Goal: Task Accomplishment & Management: Use online tool/utility

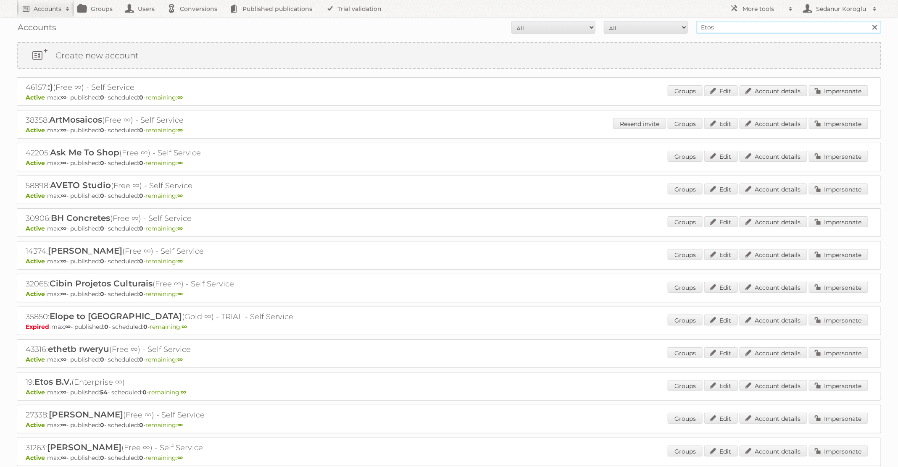
drag, startPoint x: 739, startPoint y: 28, endPoint x: 654, endPoint y: 27, distance: 85.3
click at [654, 27] on form "All Active Expired Pending All Paid Trials Self service Etos Search" at bounding box center [449, 27] width 864 height 13
type input "Plus Retail"
click at [868, 21] on input "Search" at bounding box center [874, 27] width 13 height 13
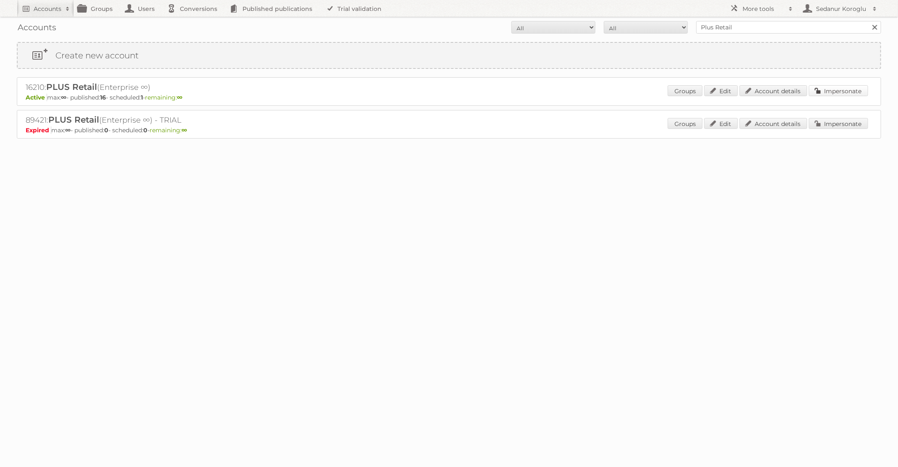
click at [825, 92] on link "Impersonate" at bounding box center [838, 90] width 59 height 11
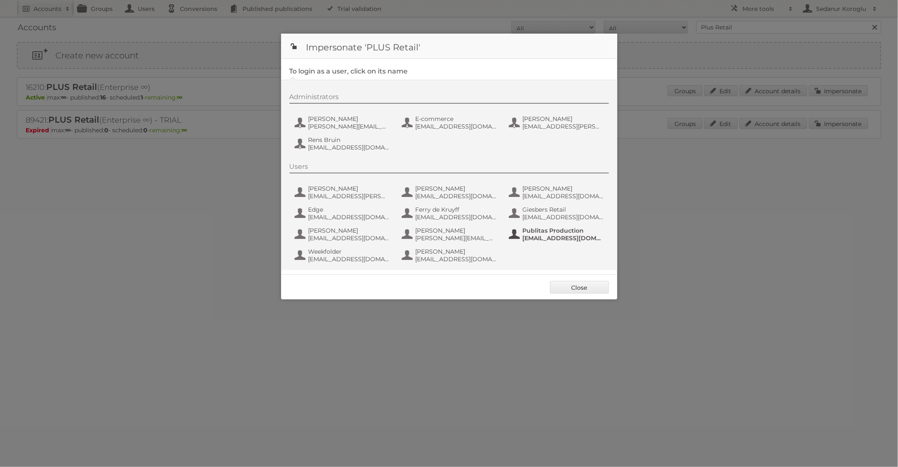
click at [535, 233] on span "Publitas Production" at bounding box center [564, 231] width 82 height 8
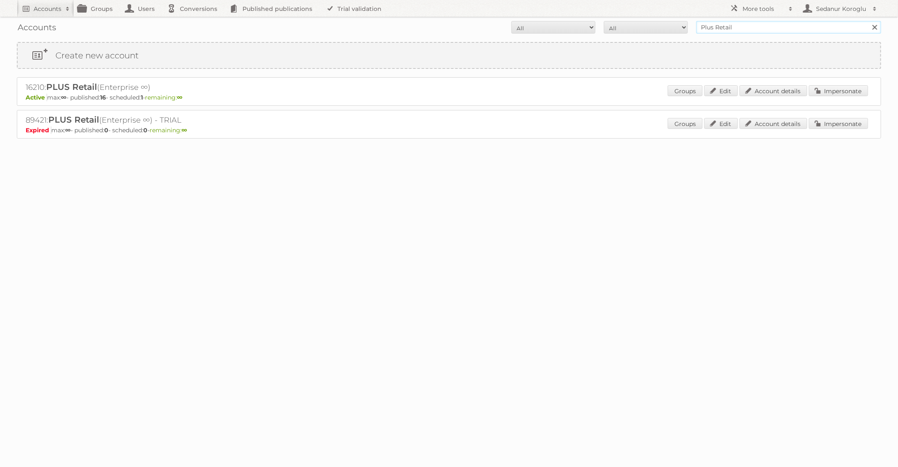
drag, startPoint x: 734, startPoint y: 31, endPoint x: 671, endPoint y: 24, distance: 63.5
click at [671, 24] on form "All Active Expired Pending All Paid Trials Self service Plus Retail Search" at bounding box center [449, 27] width 864 height 13
type input "Pour Vous"
click at [868, 21] on input "Search" at bounding box center [874, 27] width 13 height 13
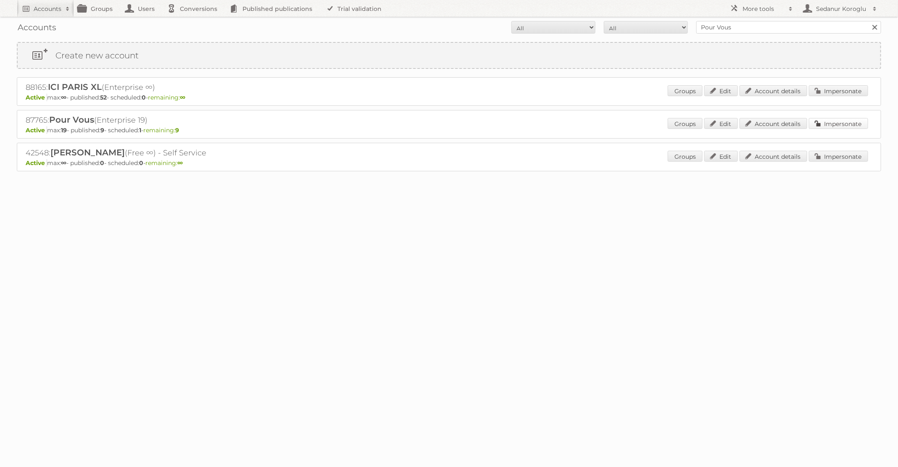
click at [835, 121] on link "Impersonate" at bounding box center [838, 123] width 59 height 11
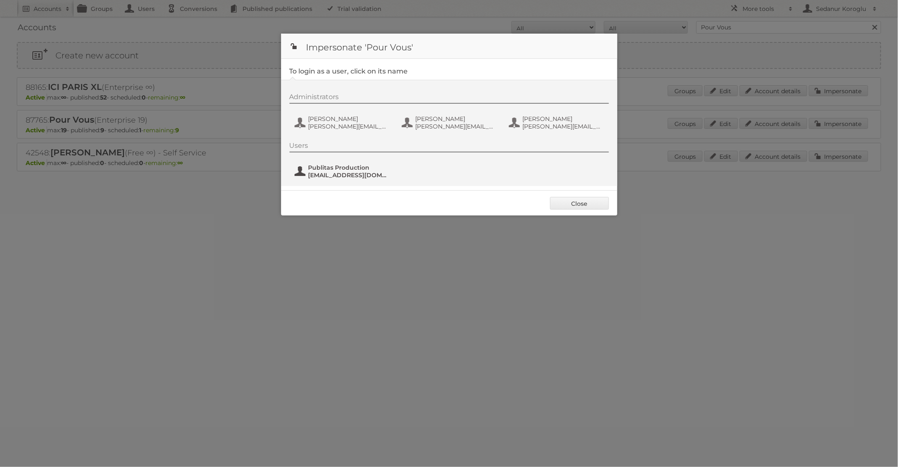
click at [337, 174] on span "[EMAIL_ADDRESS][DOMAIN_NAME]" at bounding box center [349, 175] width 82 height 8
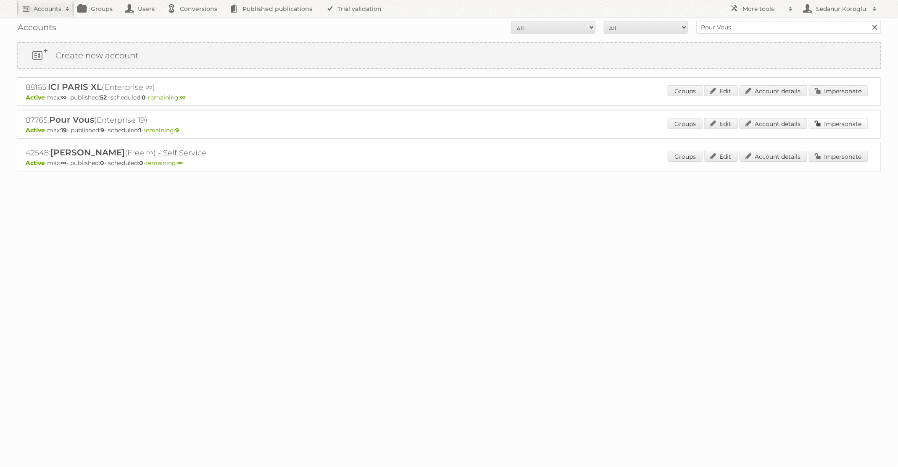
click at [843, 127] on link "Impersonate" at bounding box center [838, 123] width 59 height 11
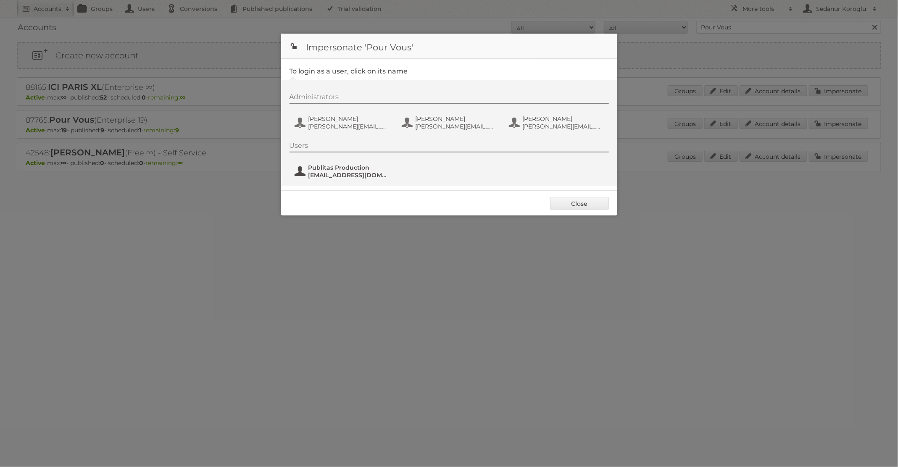
click at [312, 176] on span "fs+pourvous@publitas.com" at bounding box center [349, 175] width 82 height 8
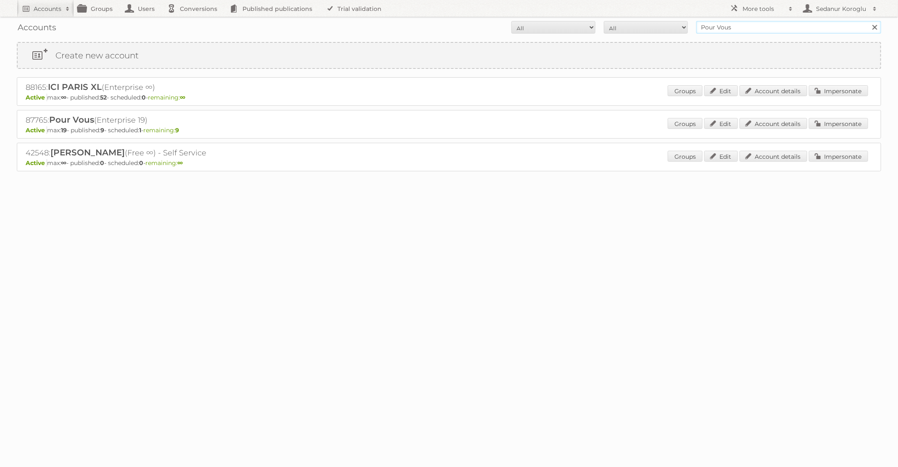
drag, startPoint x: 735, startPoint y: 27, endPoint x: 673, endPoint y: 28, distance: 62.2
click at [674, 28] on form "All Active Expired Pending All Paid Trials Self service Pour Vous Search" at bounding box center [449, 27] width 864 height 13
type input "Albert Heijn NL"
click at [868, 21] on input "Search" at bounding box center [874, 27] width 13 height 13
click at [856, 125] on link "Impersonate" at bounding box center [838, 123] width 59 height 11
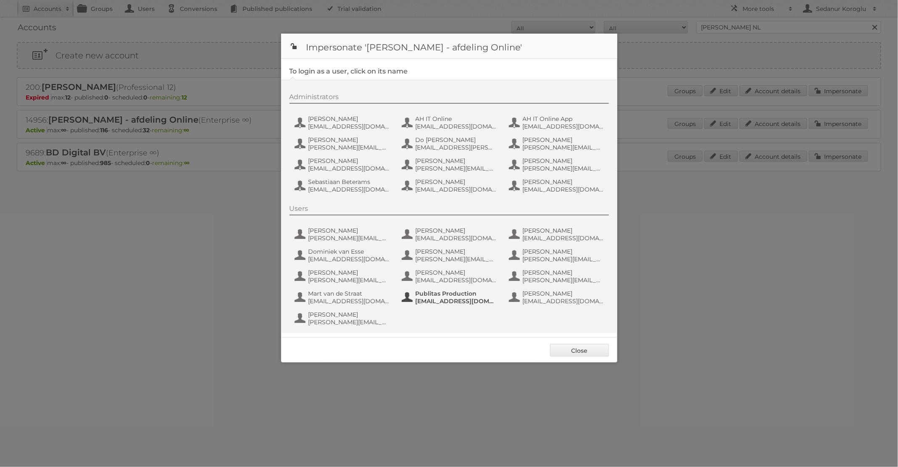
click at [459, 298] on span "fs+ah@publitas.com" at bounding box center [457, 302] width 82 height 8
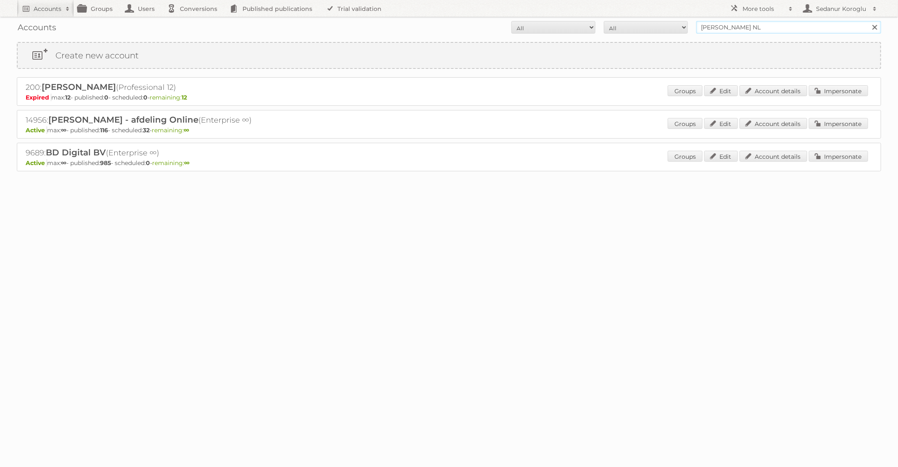
drag, startPoint x: 761, startPoint y: 29, endPoint x: 613, endPoint y: 29, distance: 147.9
click at [613, 29] on form "All Active Expired Pending All Paid Trials Self service Albert Heijn NL Search" at bounding box center [449, 27] width 864 height 13
type input "Plus Retail"
click at [868, 21] on input "Search" at bounding box center [874, 27] width 13 height 13
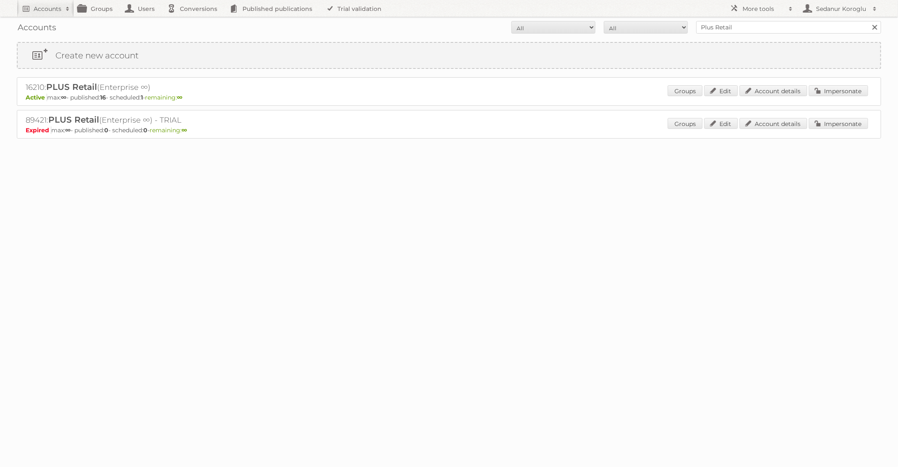
click at [832, 96] on div "Groups Edit Account details Impersonate" at bounding box center [768, 91] width 200 height 13
click at [828, 91] on link "Impersonate" at bounding box center [838, 90] width 59 height 11
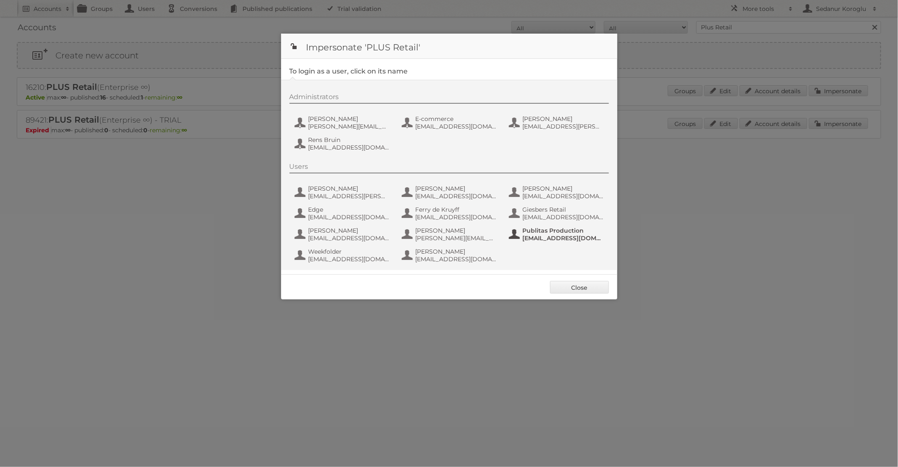
click at [544, 232] on span "Publitas Production" at bounding box center [564, 231] width 82 height 8
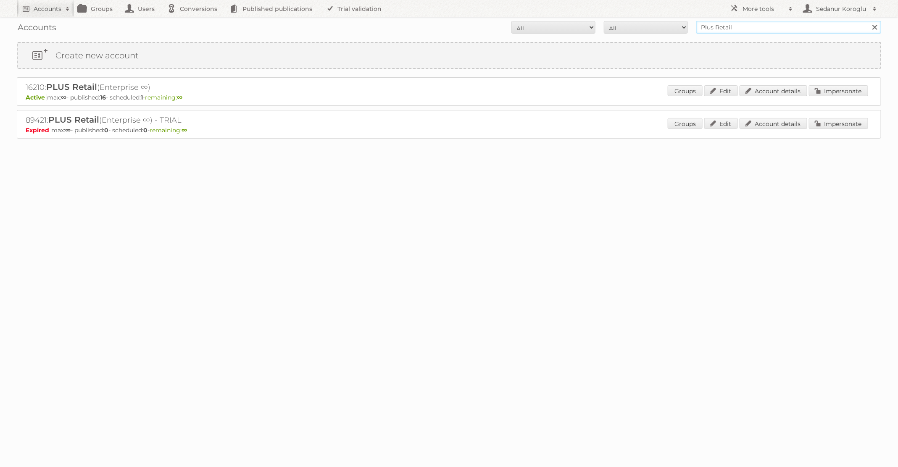
drag, startPoint x: 735, startPoint y: 23, endPoint x: 751, endPoint y: 34, distance: 20.5
click at [752, 34] on div "Accounts All Active Expired Pending All Paid Trials Self service Plus Retail Se…" at bounding box center [449, 27] width 864 height 21
type input "[PERSON_NAME] BE"
click at [868, 21] on input "Search" at bounding box center [874, 27] width 13 height 13
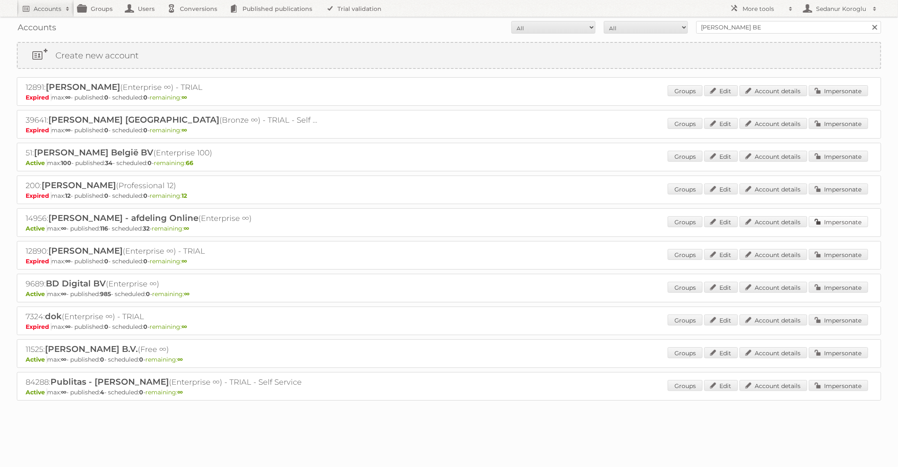
click at [833, 219] on link "Impersonate" at bounding box center [838, 221] width 59 height 11
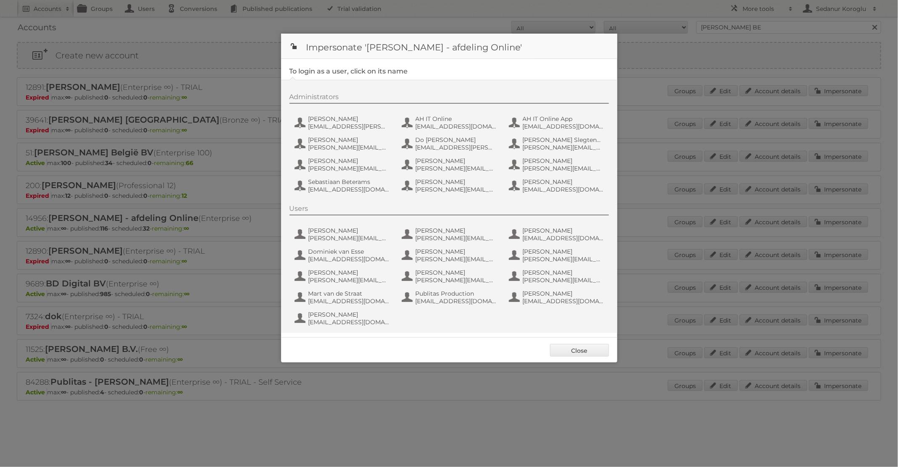
click at [451, 287] on div "Users Anne Kloosterman Anne.Kloosterman@ah.nl Anne van der Knaap Anne.van.der.K…" at bounding box center [454, 267] width 328 height 124
click at [446, 295] on span "Publitas Production" at bounding box center [457, 294] width 82 height 8
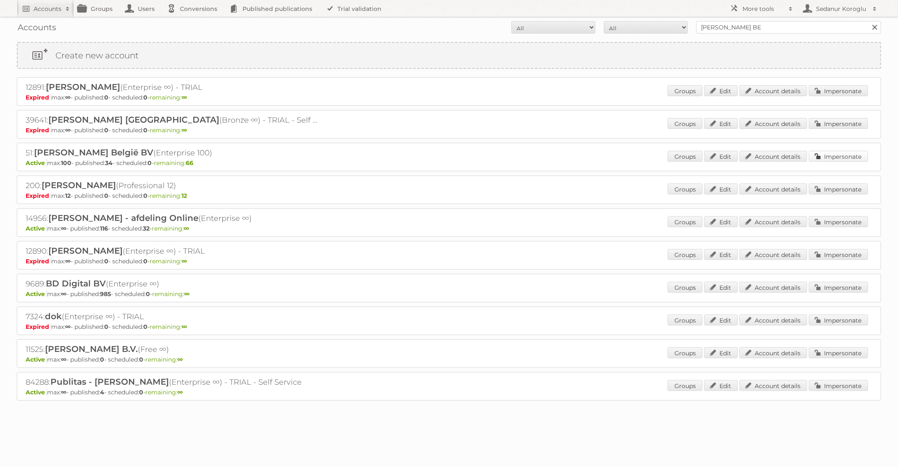
click at [822, 159] on link "Impersonate" at bounding box center [838, 156] width 59 height 11
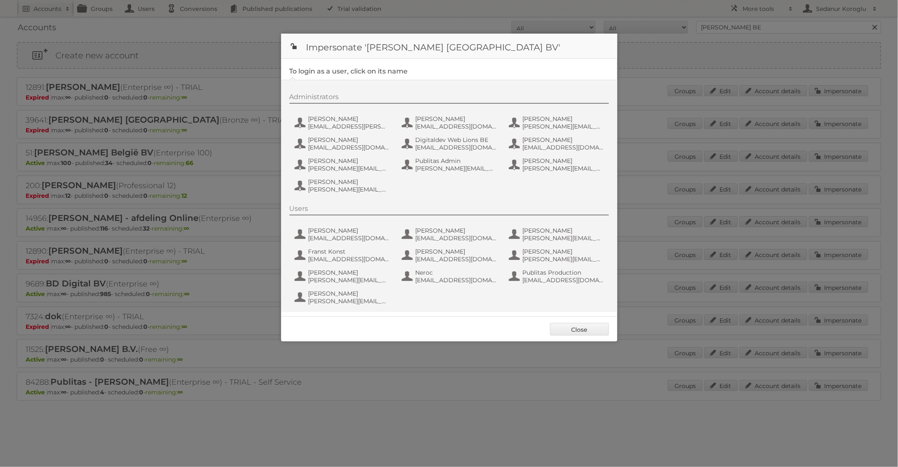
click at [554, 285] on div "Users [PERSON_NAME] [EMAIL_ADDRESS][DOMAIN_NAME] [PERSON_NAME] [EMAIL_ADDRESS][…" at bounding box center [454, 256] width 328 height 103
click at [543, 277] on span "fs+ahbe@publitas.com" at bounding box center [564, 281] width 82 height 8
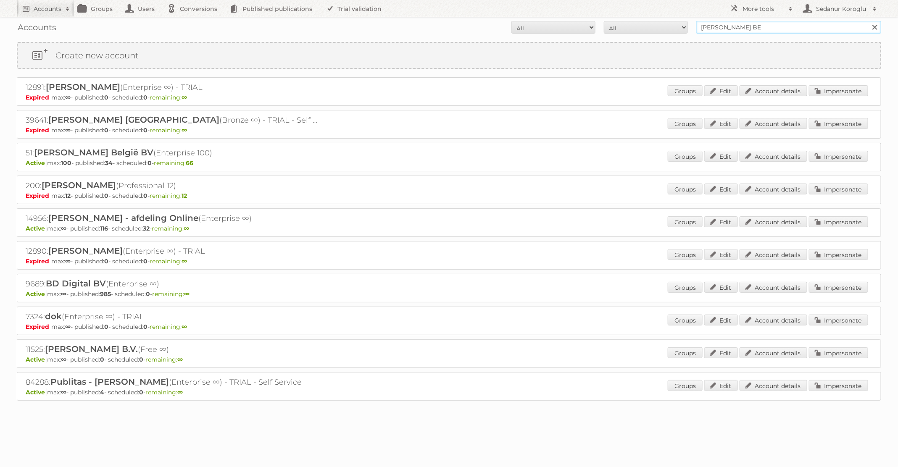
drag, startPoint x: 757, startPoint y: 30, endPoint x: 666, endPoint y: 29, distance: 90.8
click at [668, 30] on form "All Active Expired Pending All Paid Trials Self service Albert Heijn BE Search" at bounding box center [449, 27] width 864 height 13
type input "Plus Retail"
click at [868, 21] on input "Search" at bounding box center [874, 27] width 13 height 13
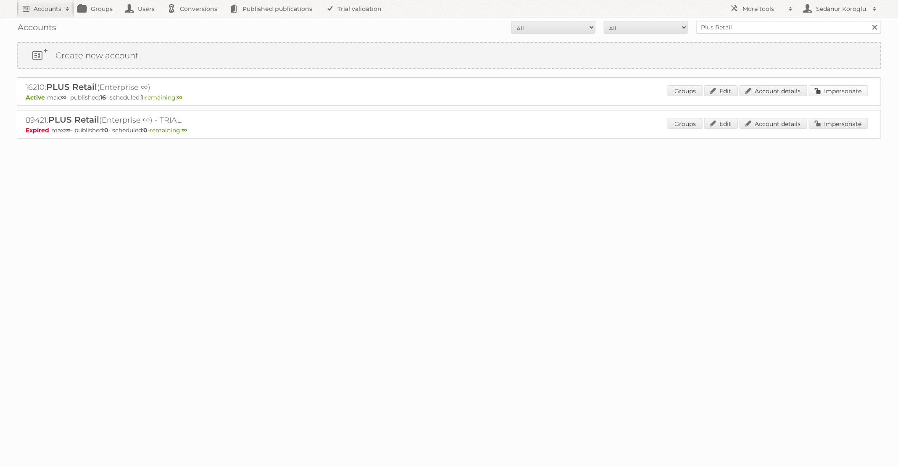
click at [847, 91] on link "Impersonate" at bounding box center [838, 90] width 59 height 11
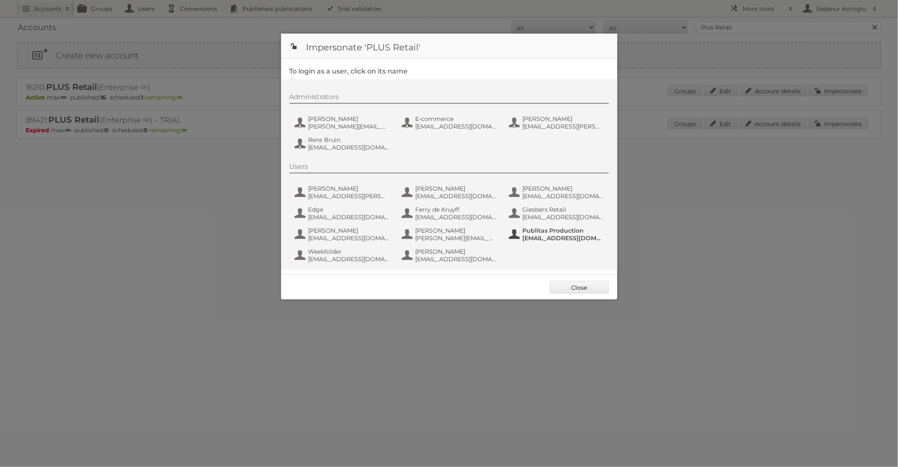
click at [538, 239] on span "[EMAIL_ADDRESS][DOMAIN_NAME]" at bounding box center [564, 239] width 82 height 8
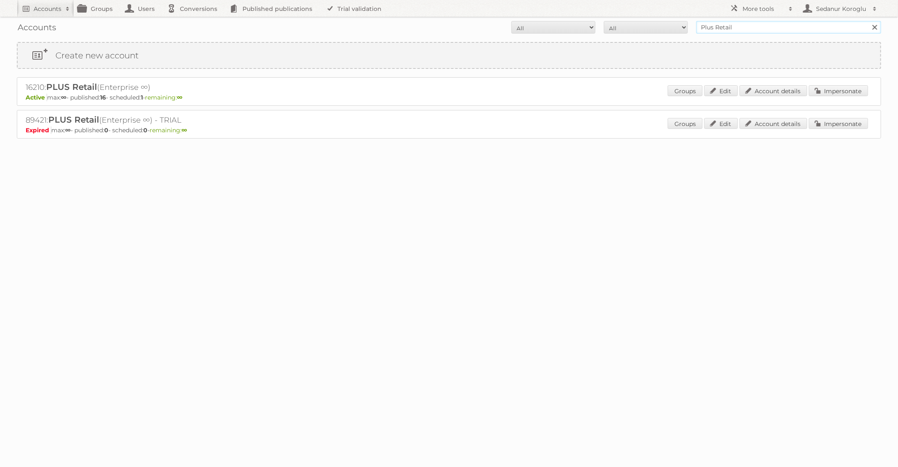
drag, startPoint x: 734, startPoint y: 28, endPoint x: 656, endPoint y: 28, distance: 77.7
click at [656, 28] on form "All Active Expired Pending All Paid Trials Self service Plus Retail Search" at bounding box center [449, 27] width 864 height 13
type input "[PERSON_NAME] BE"
click at [868, 21] on input "Search" at bounding box center [874, 27] width 13 height 13
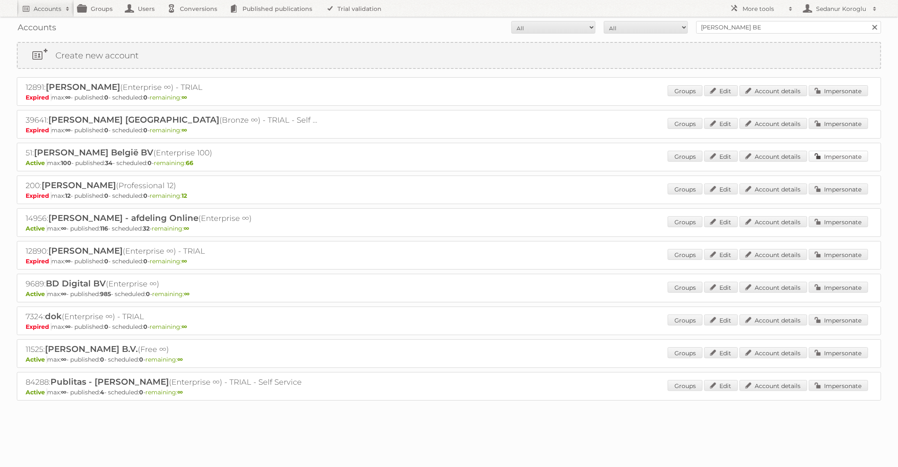
click at [845, 155] on link "Impersonate" at bounding box center [838, 156] width 59 height 11
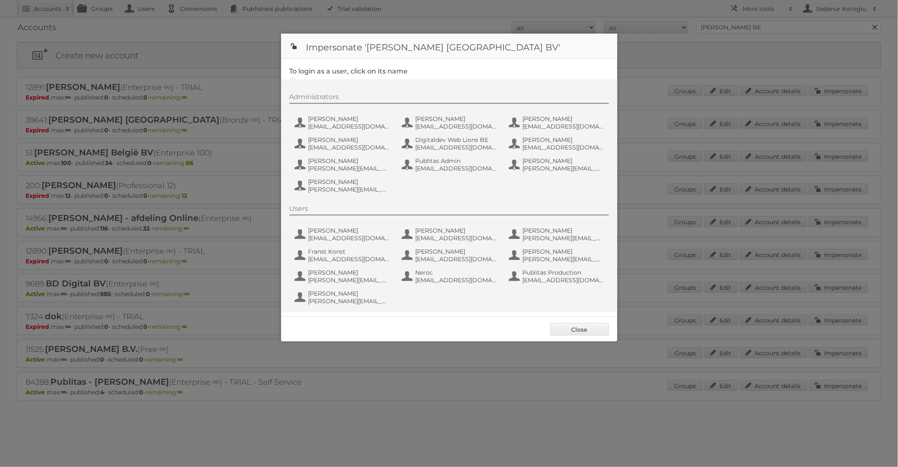
click at [533, 285] on div "Users Chella Waakhuijzen Chella.Waakhuijzen@ah.nl Demi Magereij-Boer Demi.Mager…" at bounding box center [454, 256] width 328 height 103
click at [541, 277] on span "fs+ahbe@publitas.com" at bounding box center [564, 281] width 82 height 8
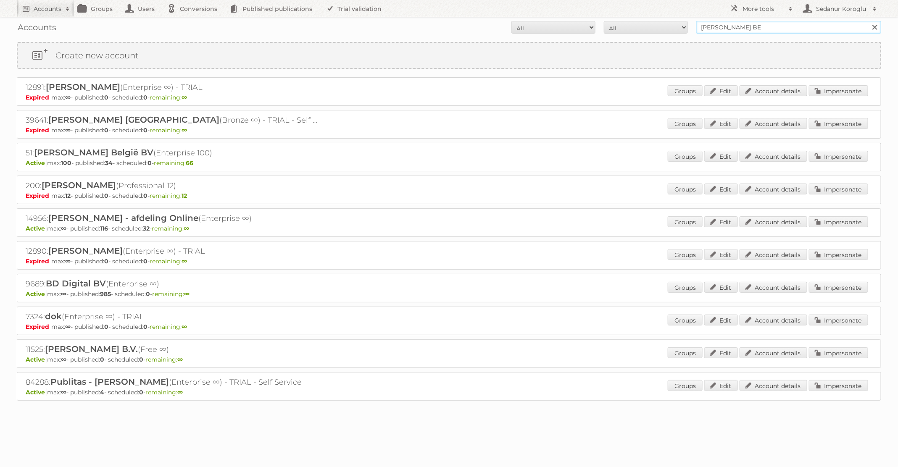
drag, startPoint x: 756, startPoint y: 26, endPoint x: 612, endPoint y: 26, distance: 143.3
click at [612, 26] on form "All Active Expired Pending All Paid Trials Self service Albert Heijn BE Search" at bounding box center [449, 27] width 864 height 13
type input "Primera"
click at [868, 21] on input "Search" at bounding box center [874, 27] width 13 height 13
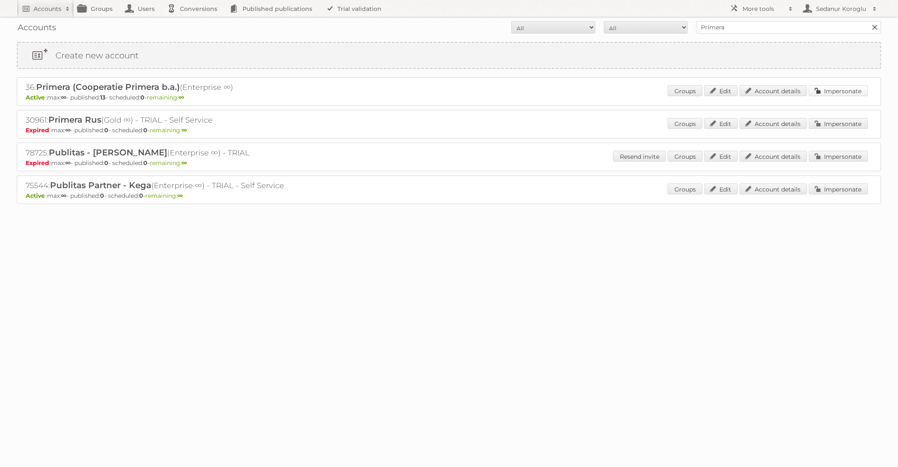
click at [849, 85] on link "Impersonate" at bounding box center [838, 90] width 59 height 11
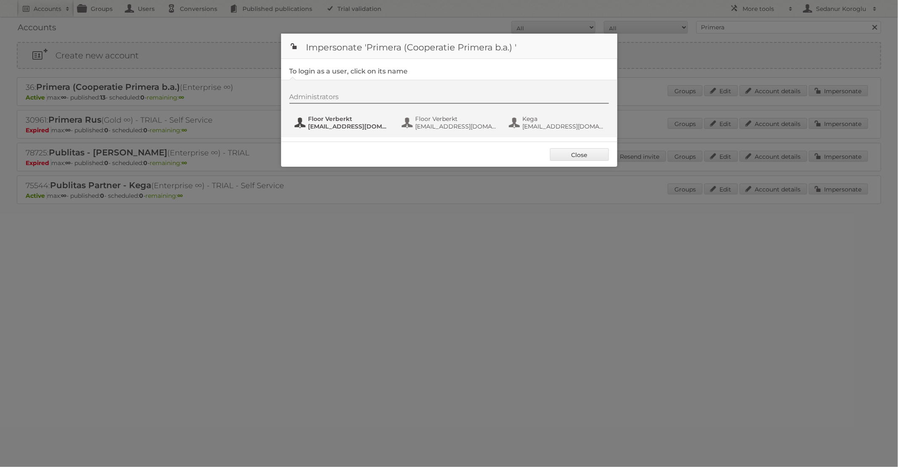
click at [347, 117] on span "Floor Verberkt" at bounding box center [349, 119] width 82 height 8
